Goal: Task Accomplishment & Management: Manage account settings

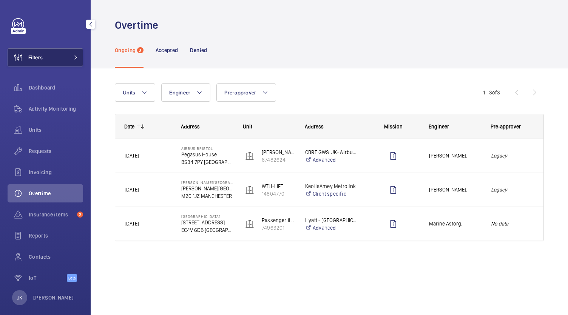
click at [74, 57] on mat-icon at bounding box center [76, 57] width 5 height 5
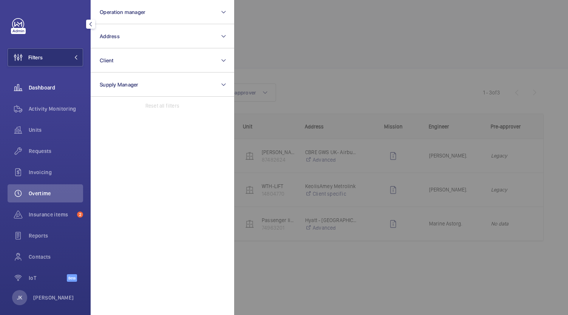
click at [52, 90] on span "Dashboard" at bounding box center [56, 88] width 54 height 8
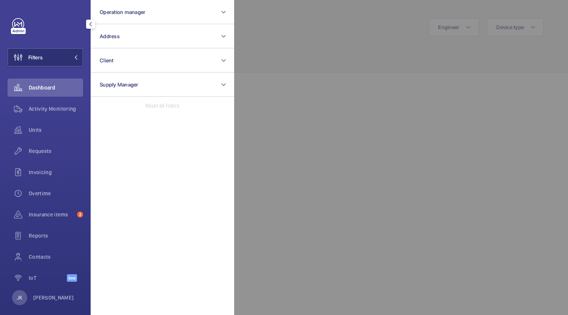
click at [92, 23] on mat-icon "button" at bounding box center [90, 24] width 9 height 6
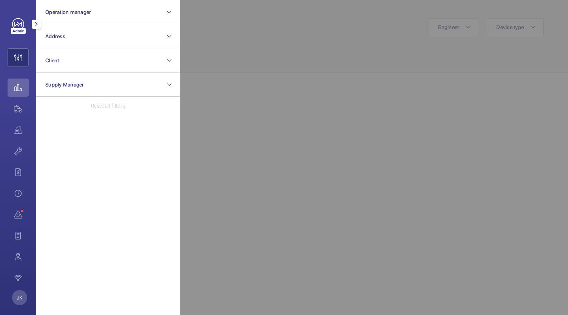
click at [15, 90] on wm-front-icon-button at bounding box center [18, 88] width 21 height 18
click at [222, 19] on div at bounding box center [464, 157] width 568 height 315
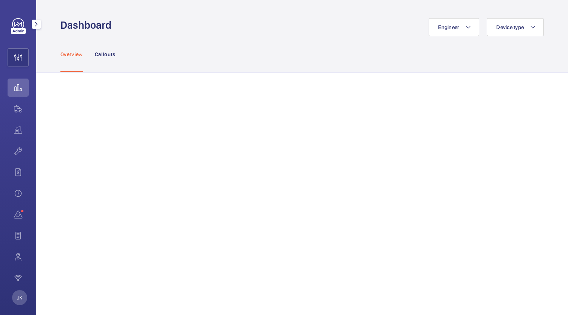
click at [36, 24] on mat-icon "button" at bounding box center [36, 24] width 9 height 6
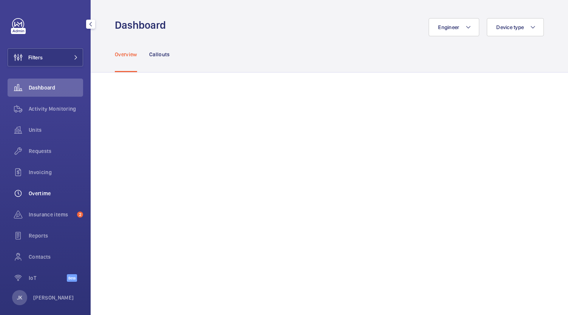
click at [36, 194] on span "Overtime" at bounding box center [56, 194] width 54 height 8
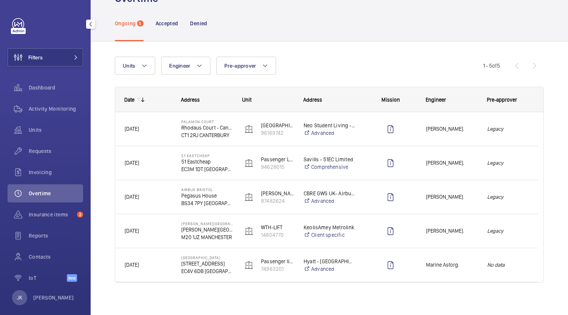
scroll to position [28, 0]
click at [507, 167] on div "Legacy" at bounding box center [508, 162] width 59 height 24
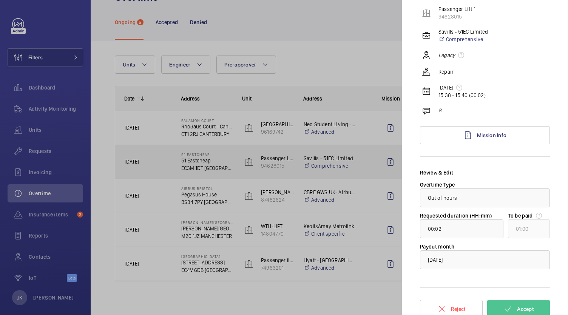
scroll to position [71, 0]
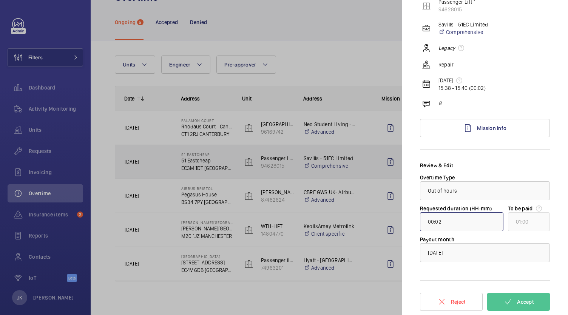
click at [466, 221] on input "00:02" at bounding box center [462, 221] width 84 height 19
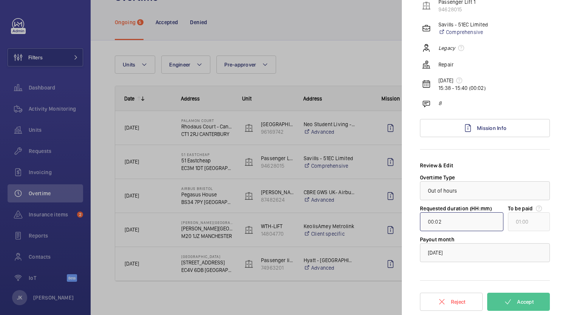
type input "07:02"
type input "08:00"
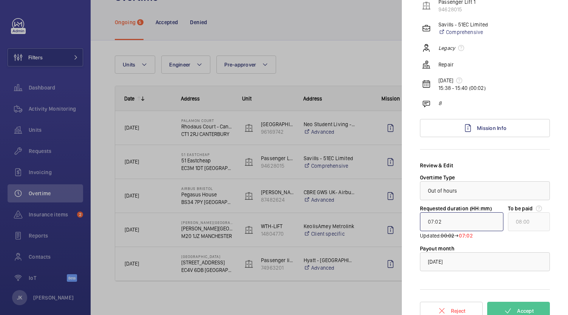
scroll to position [81, 0]
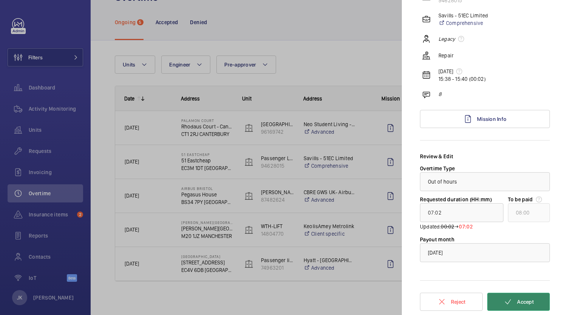
click at [525, 302] on span "Accept" at bounding box center [525, 302] width 17 height 6
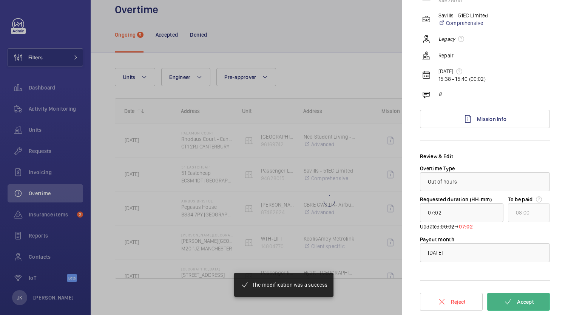
scroll to position [15, 0]
type input "00:01"
type input "01:00"
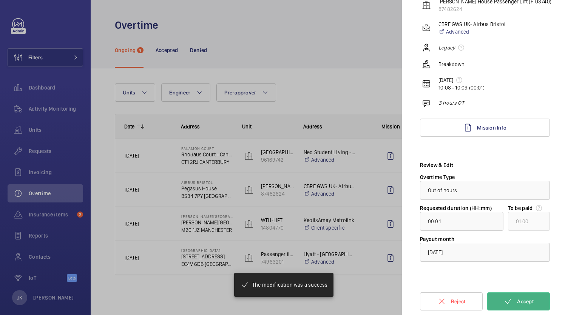
scroll to position [71, 0]
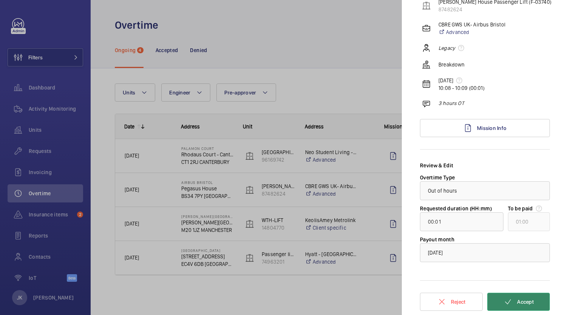
click at [516, 305] on button "Accept" at bounding box center [519, 302] width 63 height 18
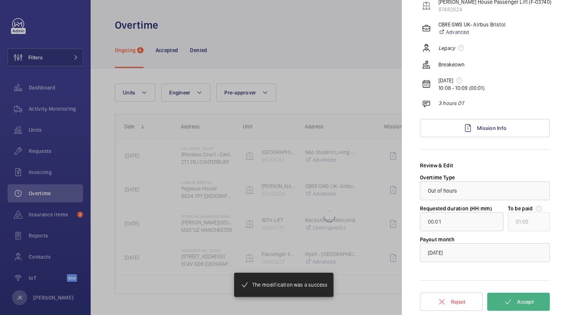
type input "01:00"
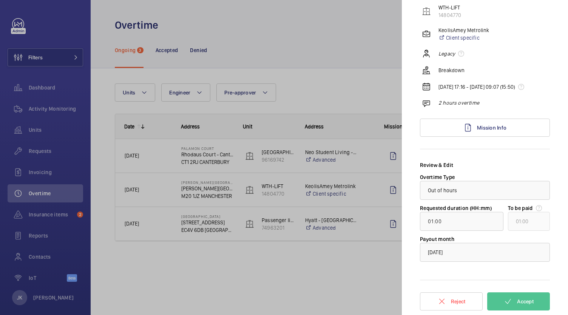
click at [523, 49] on div "Legacy" at bounding box center [486, 53] width 128 height 9
click at [328, 47] on div at bounding box center [284, 157] width 568 height 315
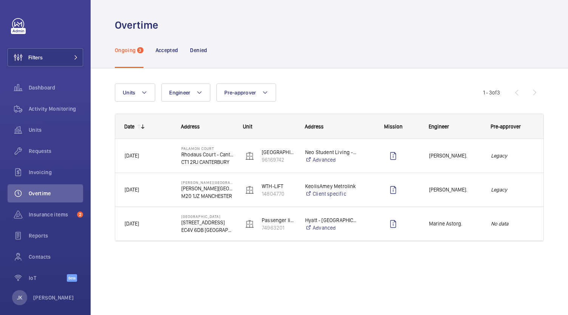
scroll to position [0, 0]
click at [163, 57] on div "Accepted" at bounding box center [167, 50] width 23 height 36
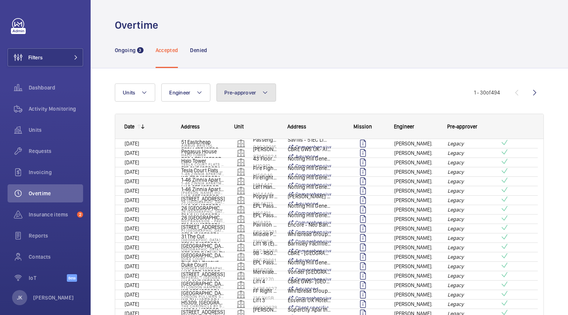
click at [251, 96] on button "Pre-approver" at bounding box center [247, 93] width 60 height 18
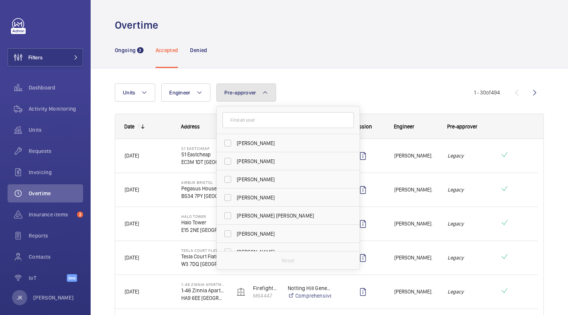
click at [262, 94] on mat-icon at bounding box center [265, 92] width 6 height 9
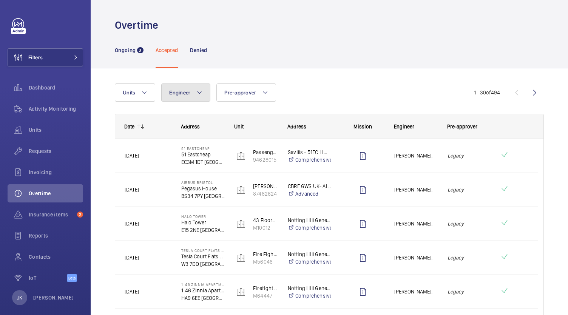
click at [189, 91] on span "Engineer" at bounding box center [179, 93] width 21 height 6
type input "[PERSON_NAME]"
click at [194, 161] on p "EC3M 1DT [GEOGRAPHIC_DATA]" at bounding box center [202, 162] width 43 height 8
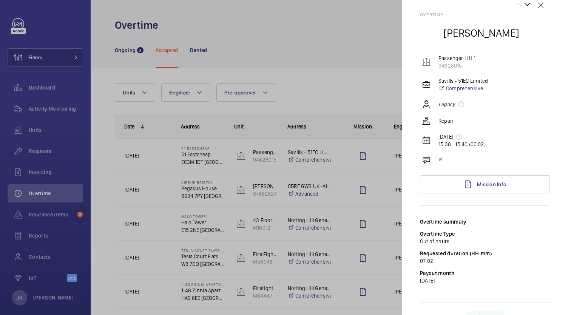
scroll to position [27, 0]
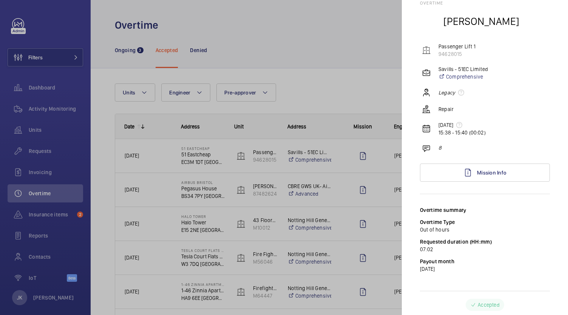
click at [444, 133] on p "15:38 - 15:40 (00:02)" at bounding box center [462, 133] width 47 height 8
click at [463, 125] on mat-icon at bounding box center [460, 125] width 6 height 6
click at [455, 131] on p "15:38 - 15:40 (00:02)" at bounding box center [462, 133] width 47 height 8
click at [434, 130] on div "[DATE] 15:38 - 15:40 (00:02)" at bounding box center [486, 128] width 128 height 15
click at [427, 133] on mat-icon at bounding box center [426, 128] width 9 height 9
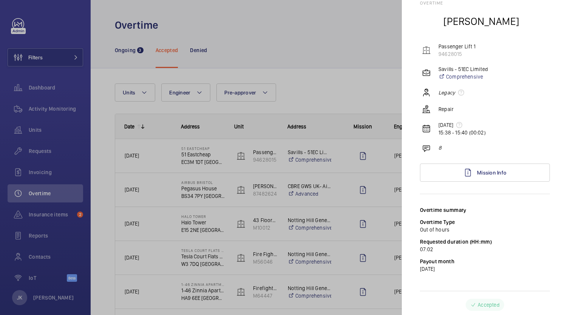
click at [532, 225] on div "Overtime Type Out of hours" at bounding box center [485, 225] width 130 height 15
click at [350, 83] on div at bounding box center [284, 157] width 568 height 315
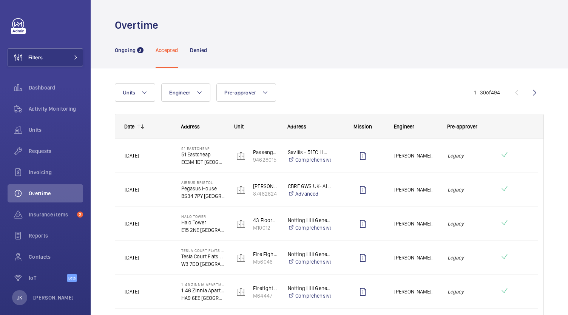
click at [403, 163] on div "[PERSON_NAME]." at bounding box center [412, 156] width 53 height 24
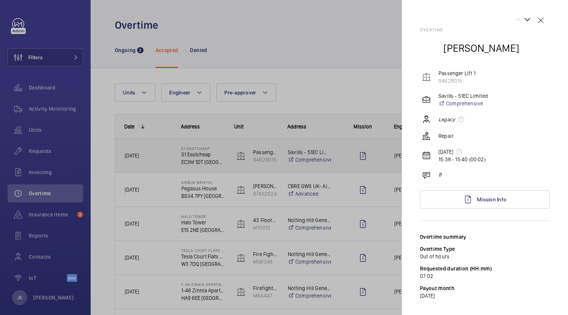
scroll to position [27, 0]
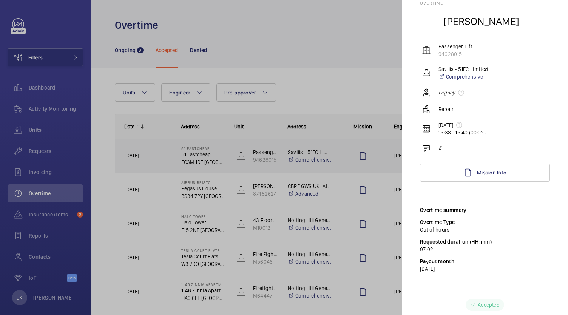
click at [484, 307] on p "Accepted" at bounding box center [489, 305] width 22 height 8
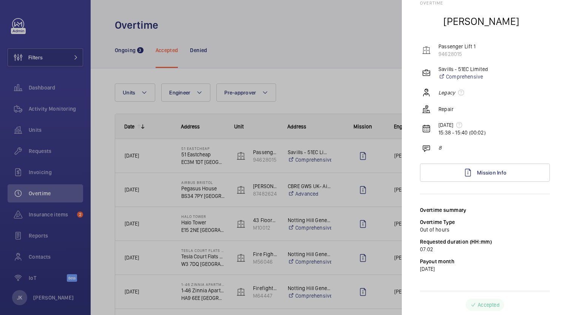
click at [497, 289] on div "Overtime summary Overtime Type Out of hours Requested duration (HH:mm) 07:02 Pa…" at bounding box center [485, 260] width 130 height 109
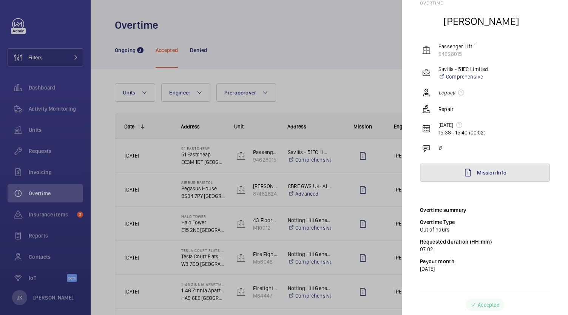
click at [488, 177] on link "Mission Info" at bounding box center [485, 173] width 130 height 18
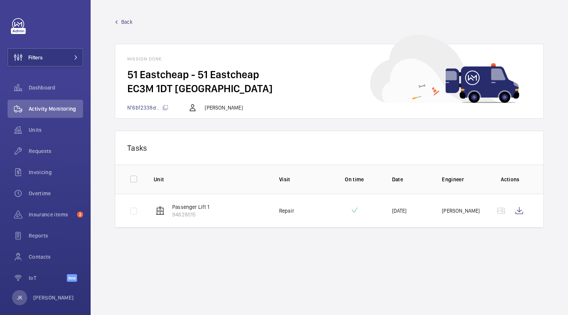
click at [491, 247] on wm-front-mission-details "Back Mission done [STREET_ADDRESS] N°6bf2338d... [PERSON_NAME] Tasks 0 of 0 Uni…" at bounding box center [330, 157] width 478 height 315
click at [499, 251] on wm-front-mission-details "Back Mission done [STREET_ADDRESS] N°6bf2338d... [PERSON_NAME] Tasks 0 of 0 Uni…" at bounding box center [330, 157] width 478 height 315
click at [454, 265] on wm-front-mission-details "Back Mission done [STREET_ADDRESS] N°6bf2338d... [PERSON_NAME] Tasks 0 of 0 Uni…" at bounding box center [330, 157] width 478 height 315
click at [527, 214] on wm-front-icon-button at bounding box center [520, 211] width 18 height 18
click at [120, 23] on link "Back" at bounding box center [329, 22] width 429 height 8
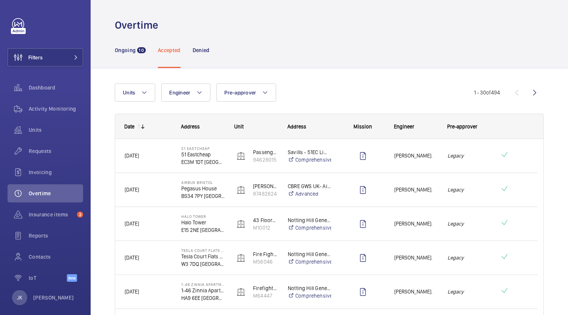
click at [395, 157] on span "[PERSON_NAME]." at bounding box center [416, 156] width 43 height 9
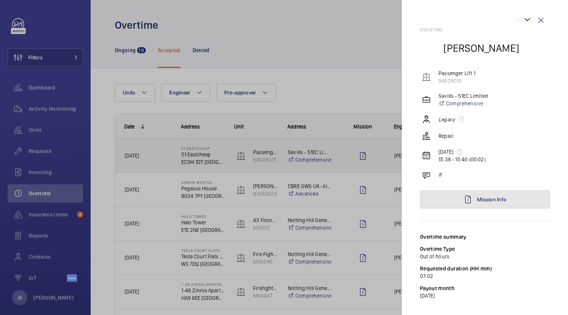
click at [512, 200] on link "Mission Info" at bounding box center [485, 200] width 130 height 18
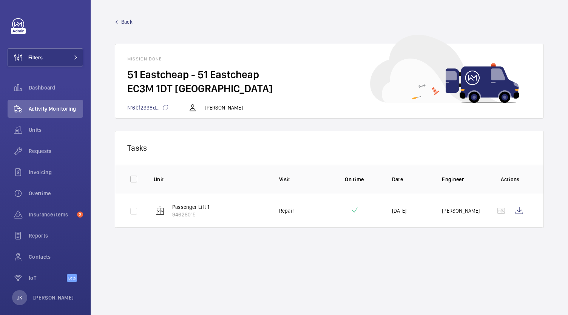
click at [491, 261] on wm-front-mission-details "Back Mission done [STREET_ADDRESS] N°6bf2338d... [PERSON_NAME] Tasks 0 of 0 Uni…" at bounding box center [330, 157] width 478 height 315
